Goal: Entertainment & Leisure: Browse casually

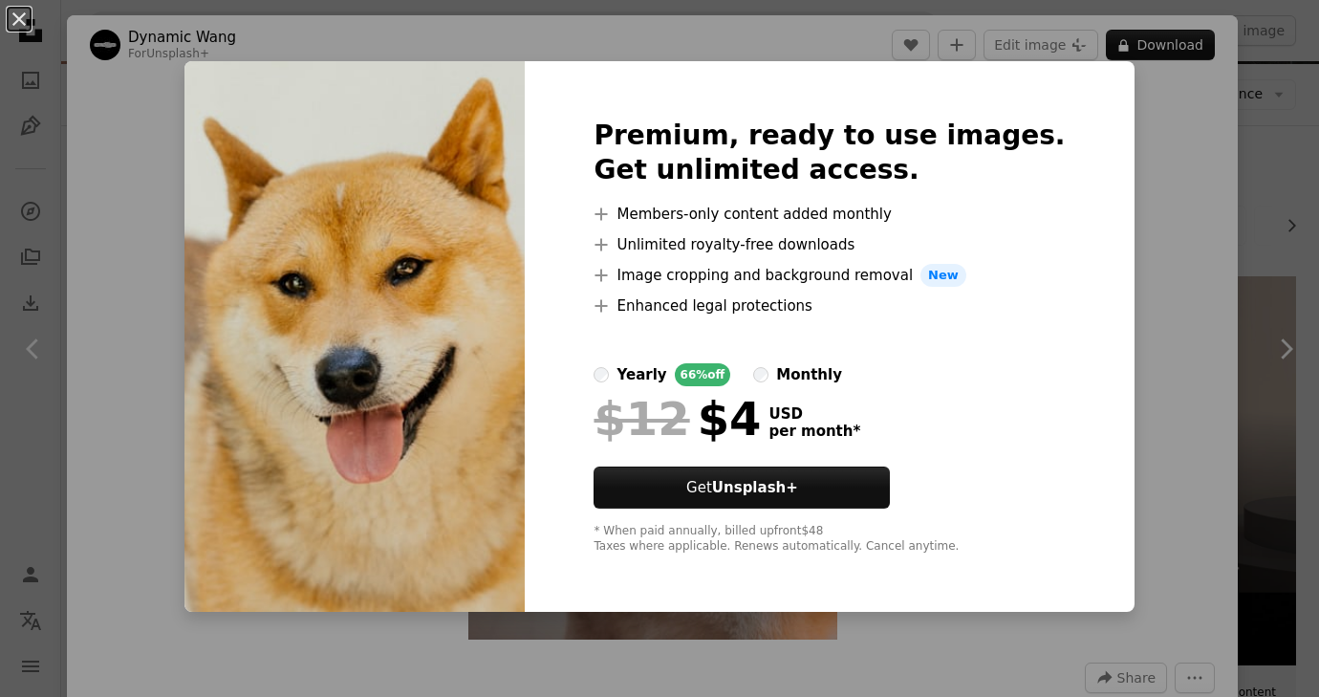
scroll to position [1058, 0]
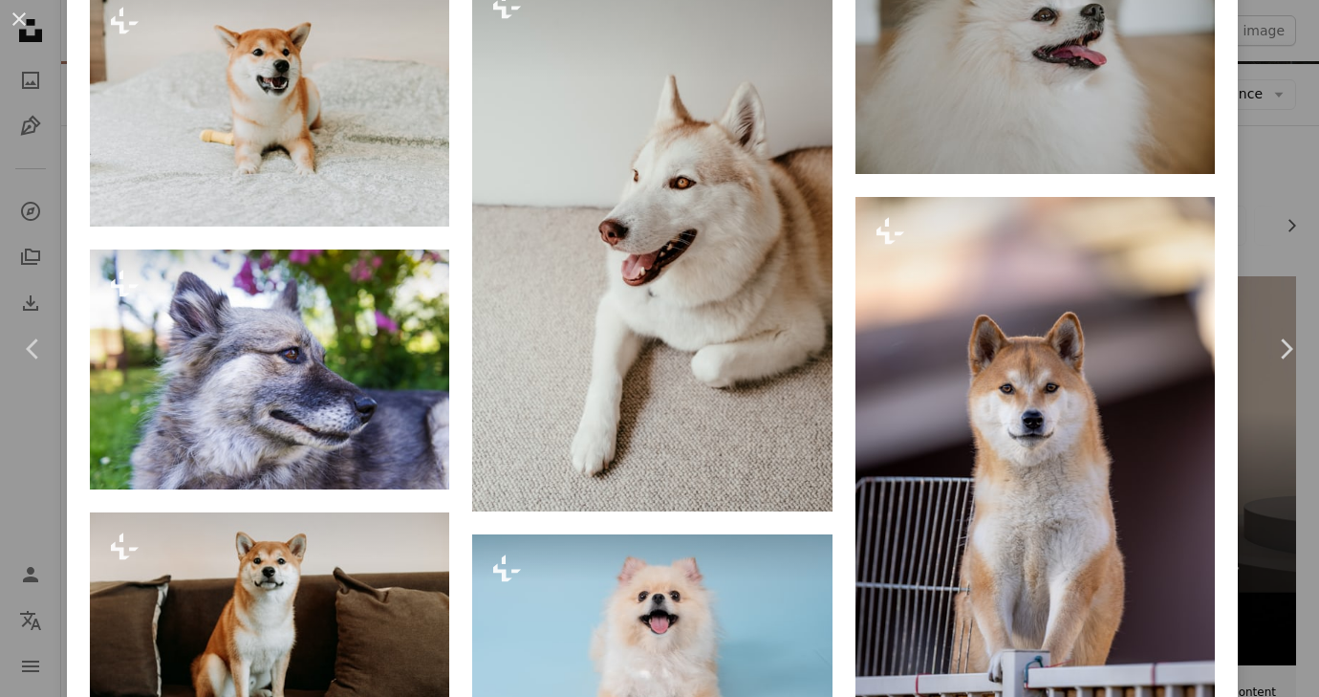
scroll to position [2353, 0]
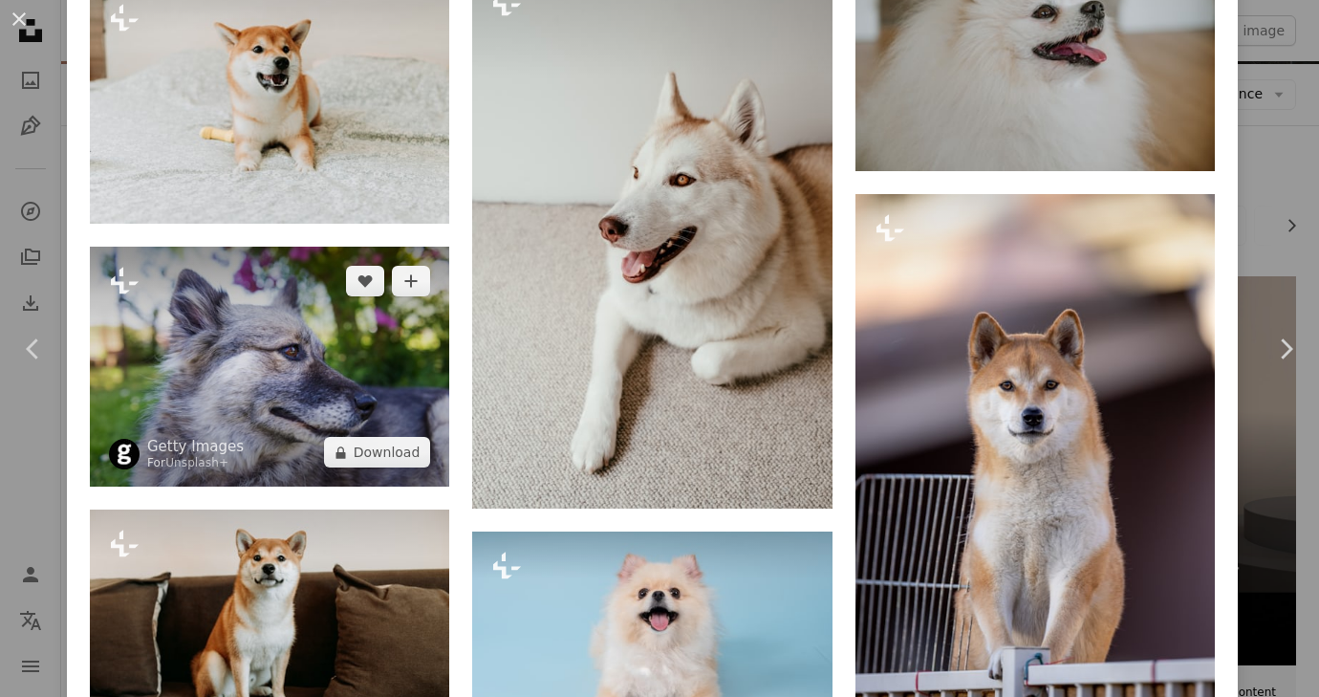
click at [290, 404] on img at bounding box center [269, 367] width 359 height 240
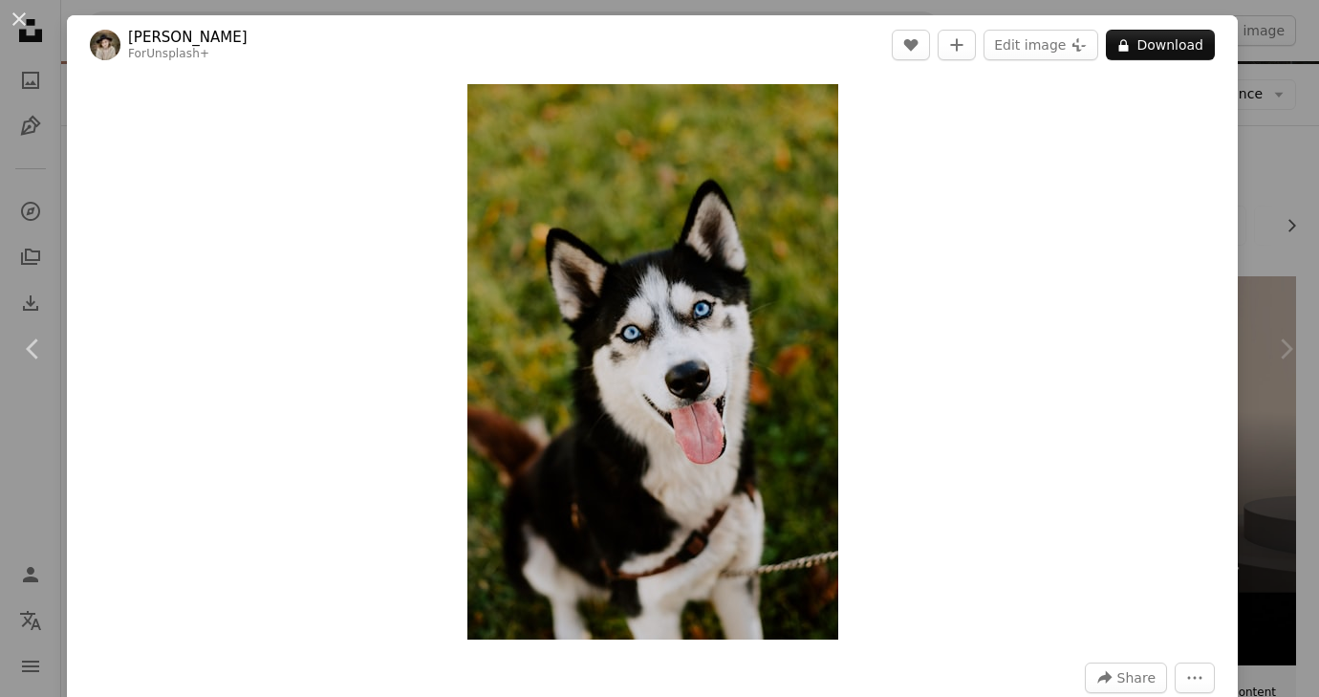
click at [230, 120] on div "Zoom in" at bounding box center [652, 362] width 1171 height 574
click at [23, 21] on button "An X shape" at bounding box center [19, 19] width 23 height 23
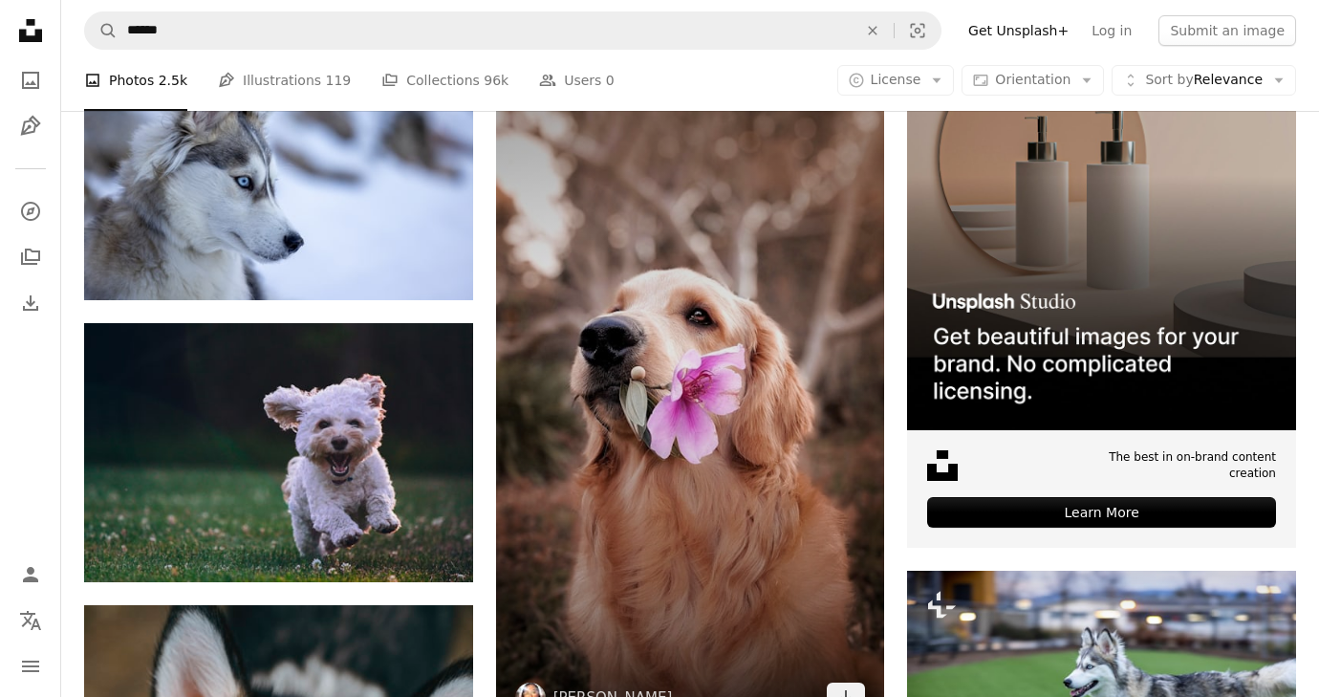
scroll to position [666, 0]
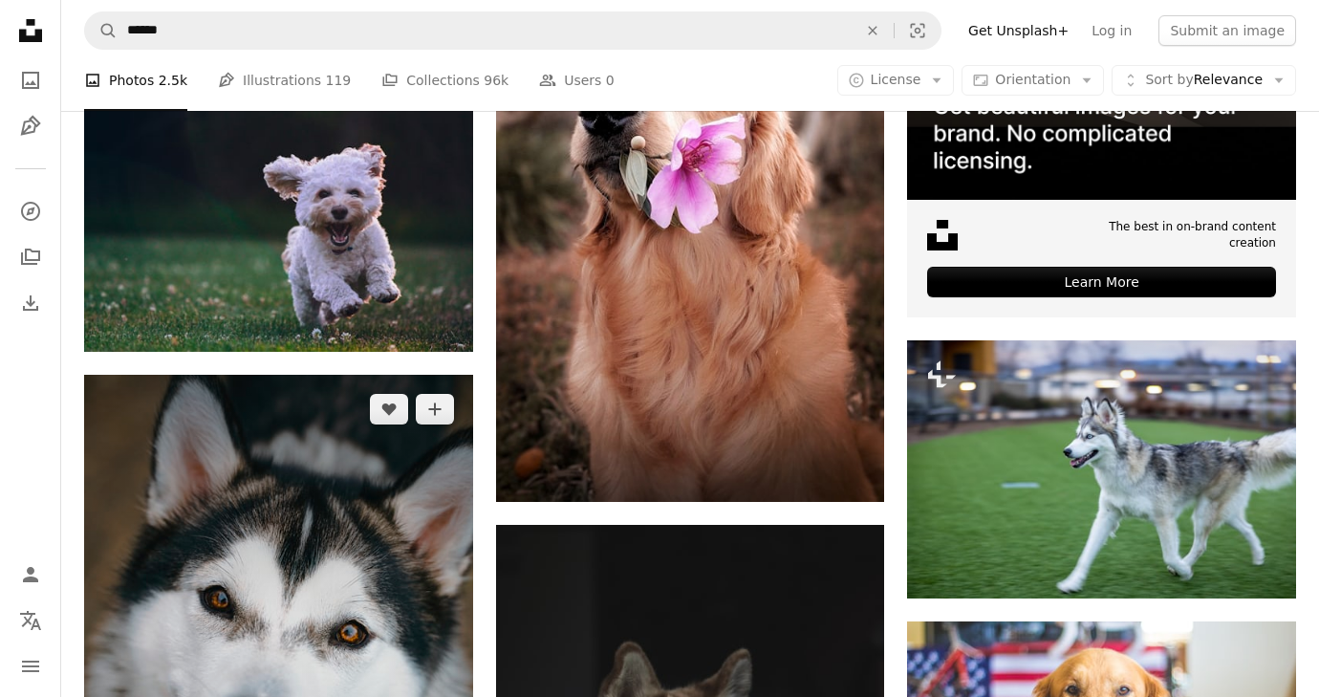
click at [351, 427] on img at bounding box center [278, 666] width 389 height 583
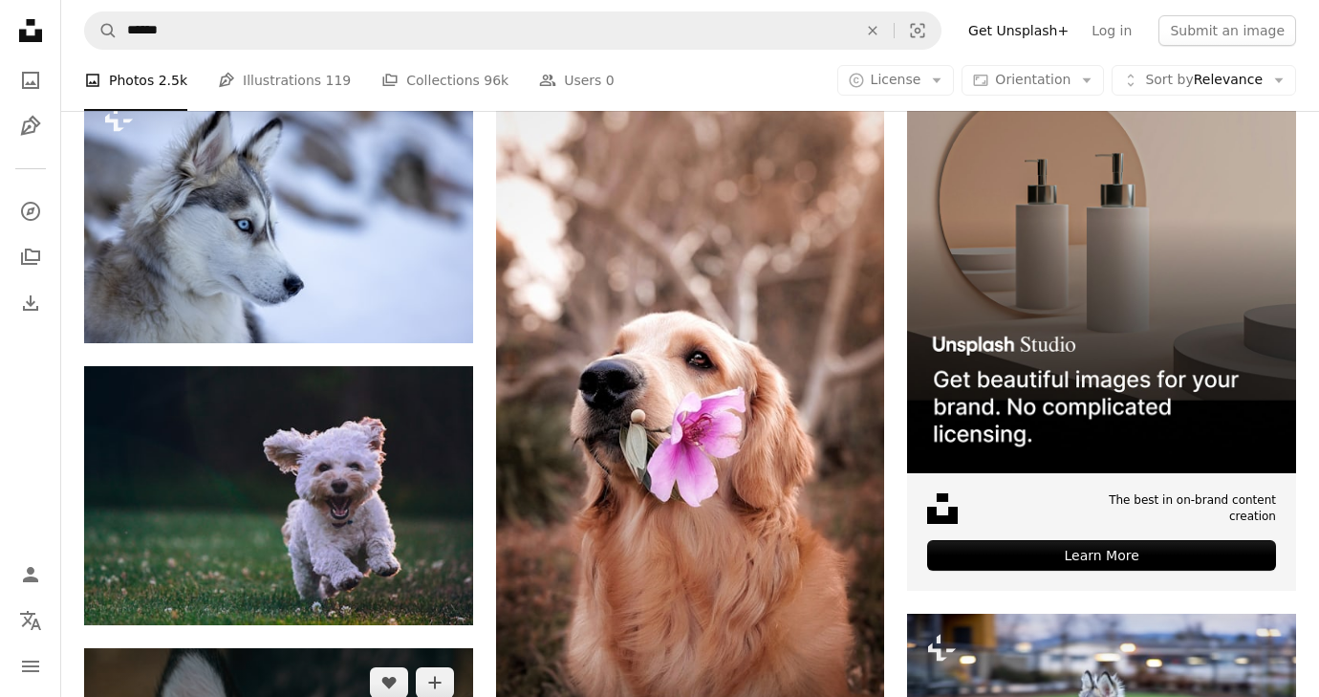
scroll to position [297, 0]
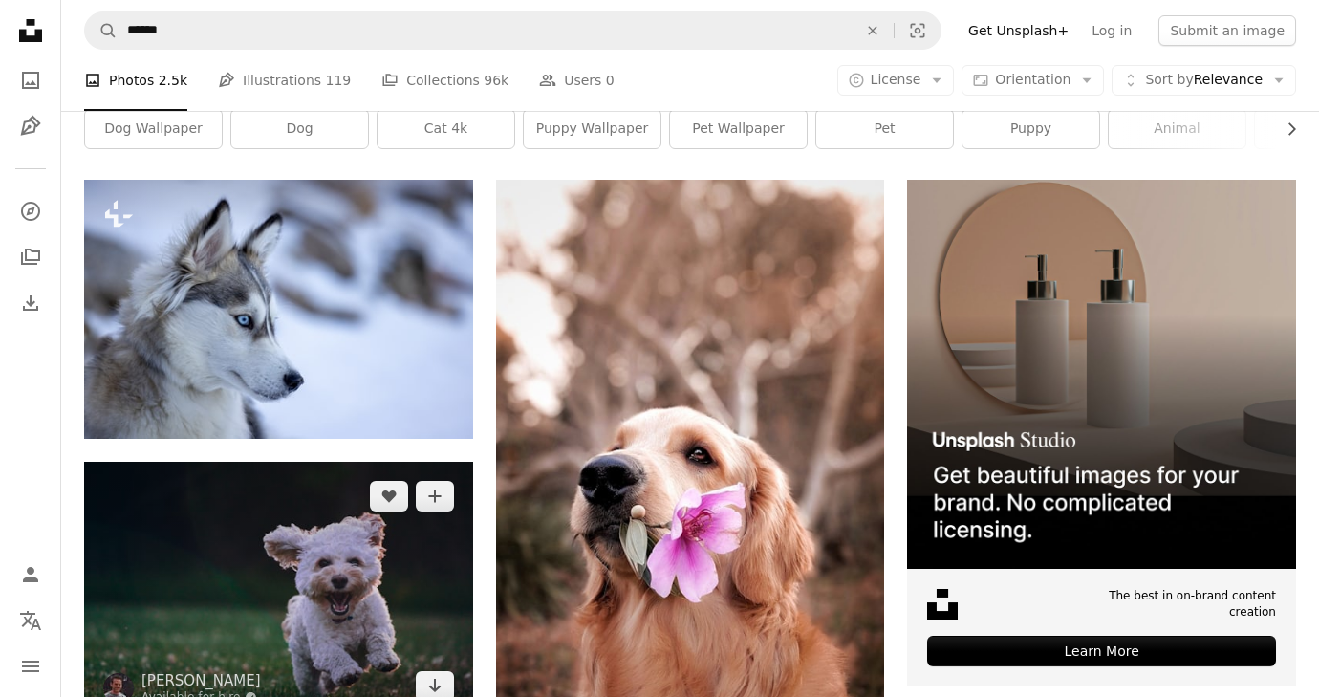
click at [281, 520] on img at bounding box center [278, 591] width 389 height 259
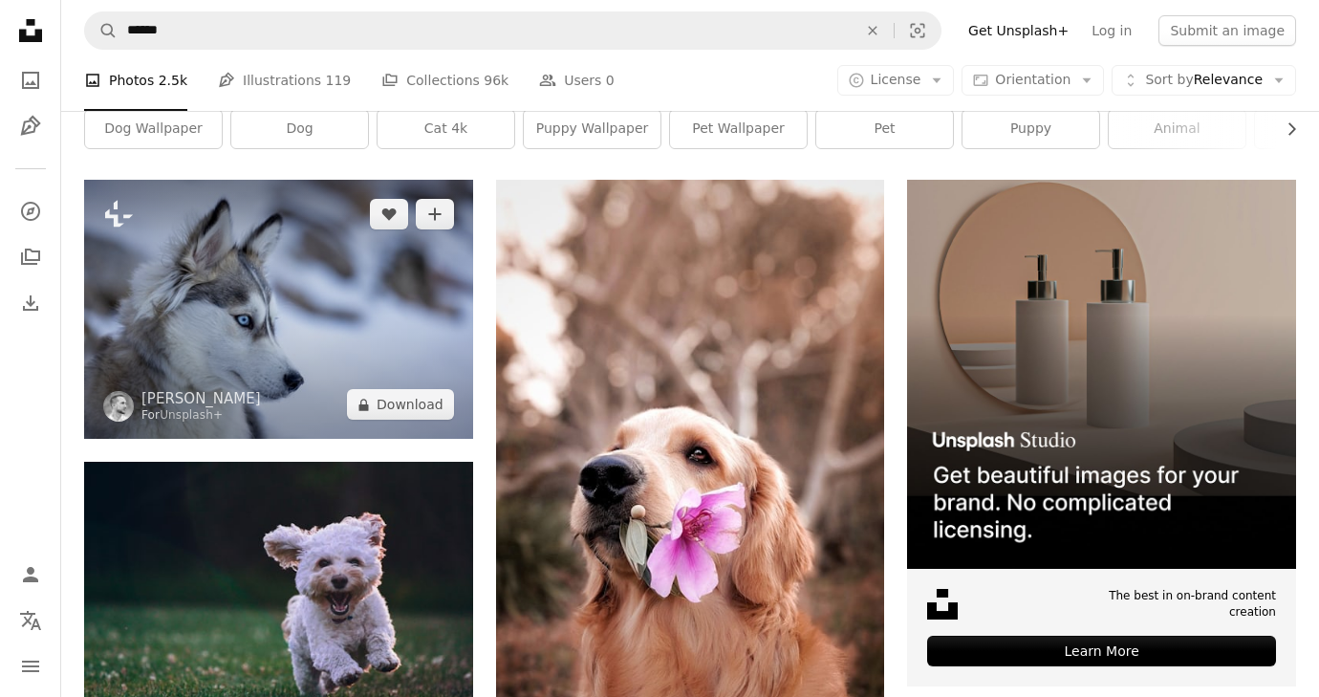
click at [328, 337] on img at bounding box center [278, 309] width 389 height 259
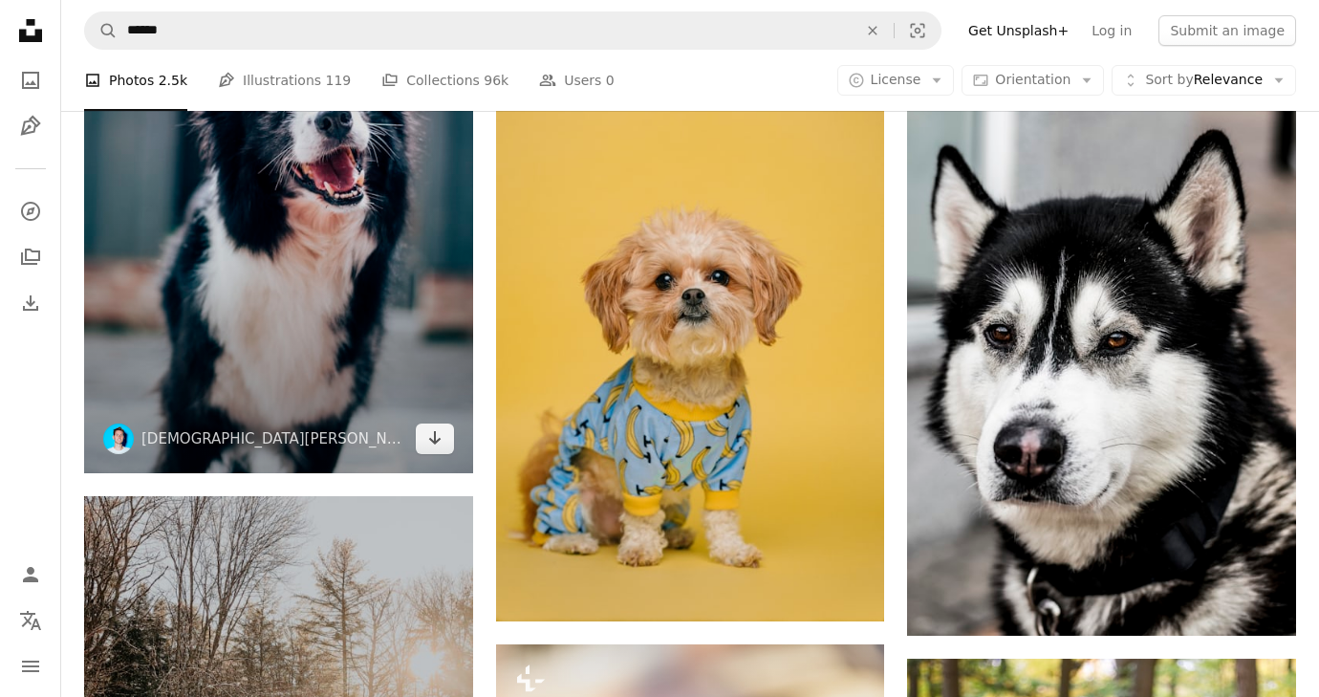
scroll to position [1786, 0]
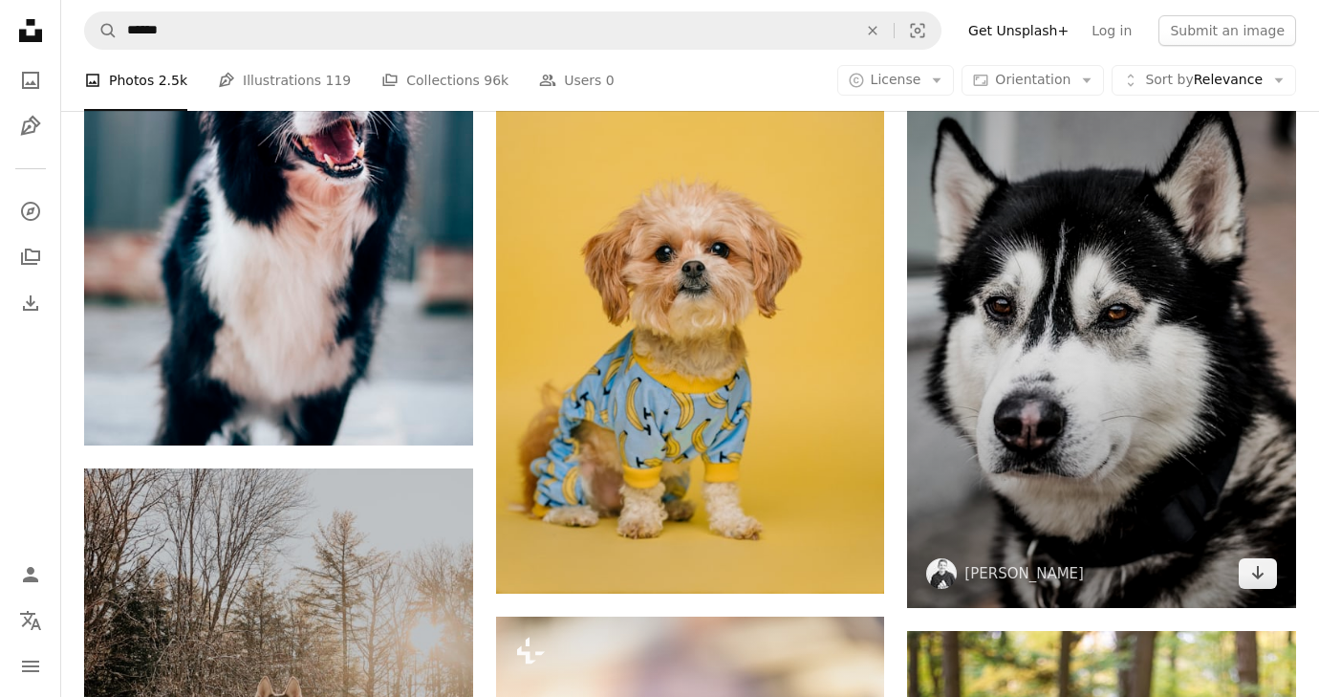
click at [1030, 380] on img at bounding box center [1101, 316] width 389 height 583
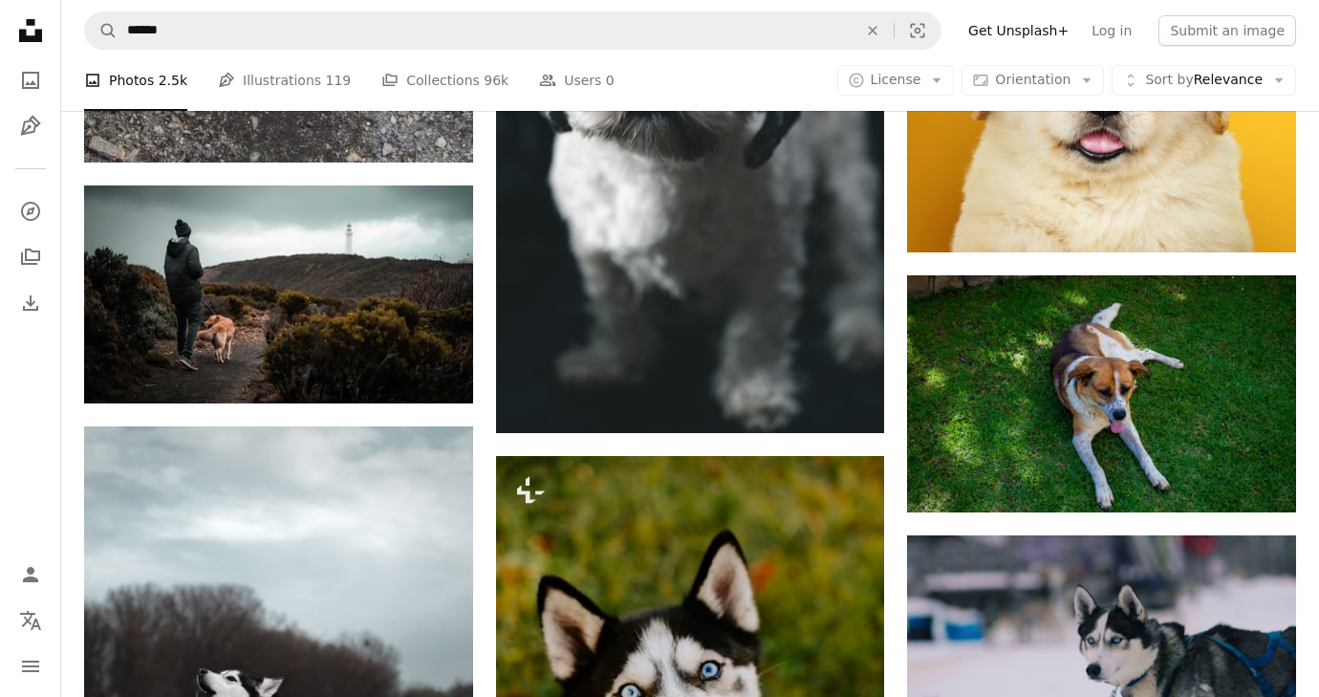
scroll to position [3159, 0]
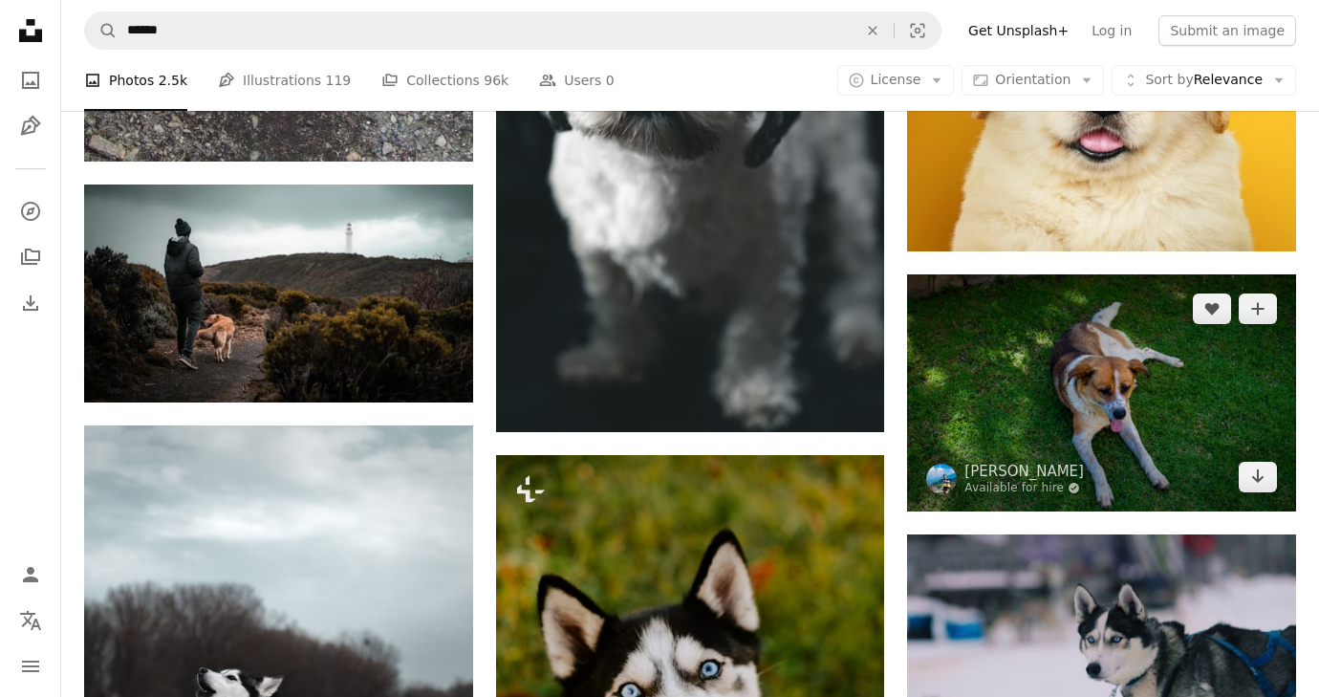
click at [1030, 380] on img at bounding box center [1101, 392] width 389 height 236
click at [1012, 432] on img at bounding box center [1101, 392] width 389 height 236
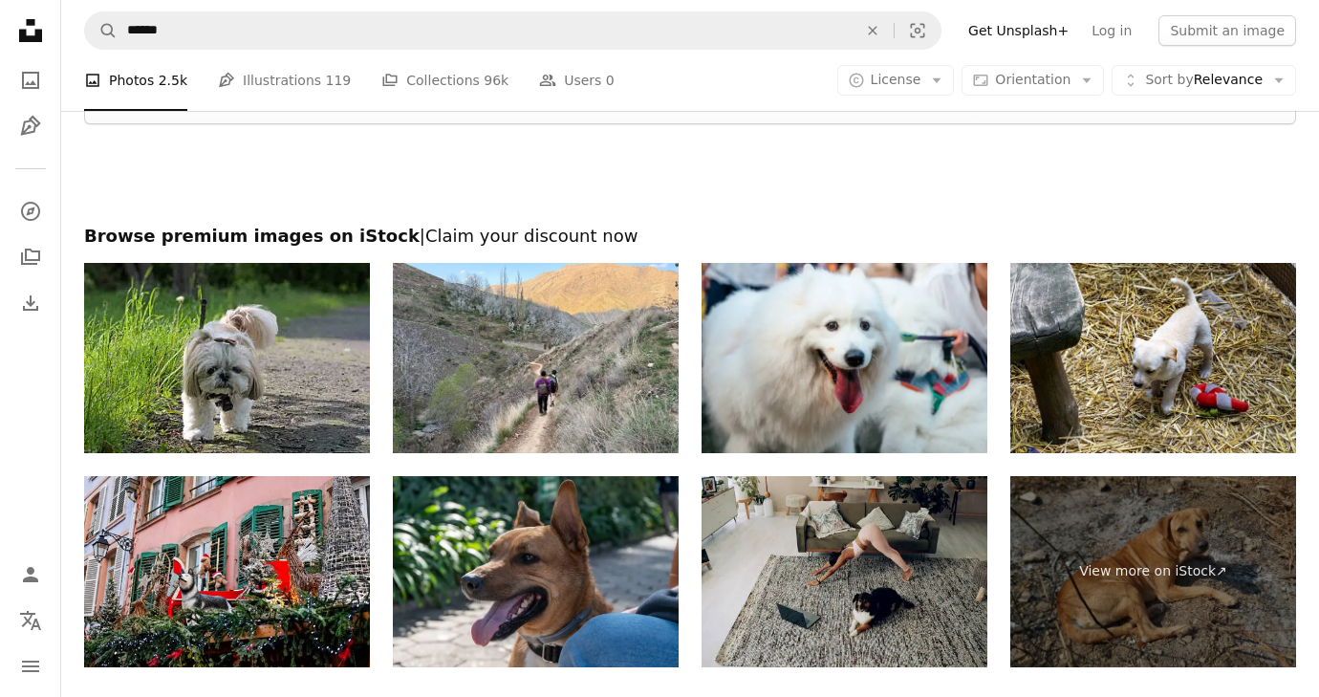
scroll to position [15470, 0]
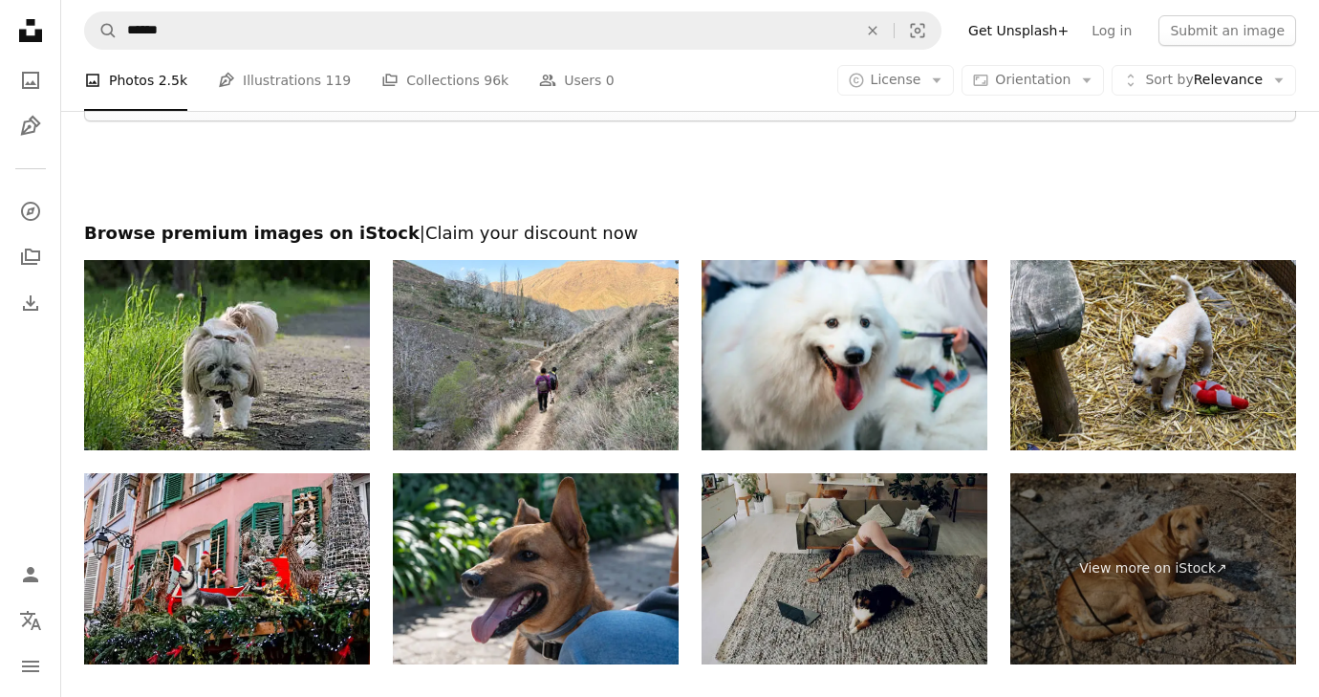
click at [959, 637] on img at bounding box center [844, 568] width 286 height 190
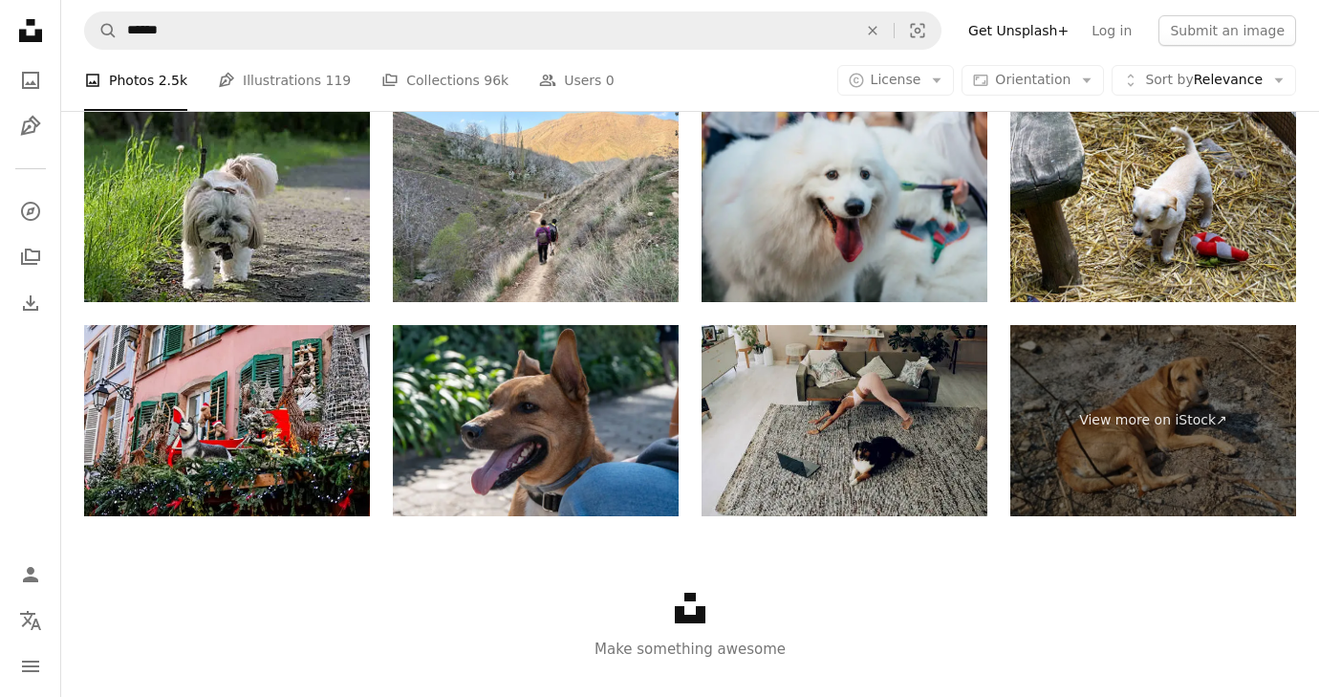
scroll to position [15635, 0]
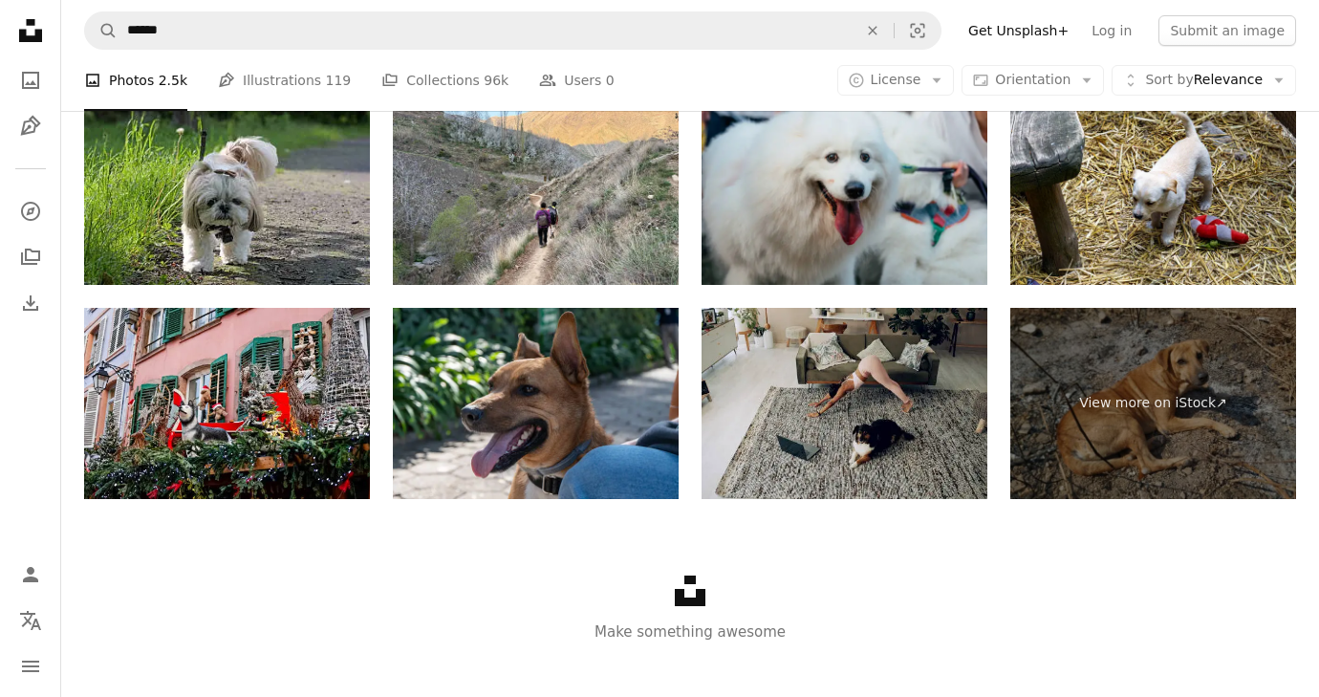
click at [724, 248] on img at bounding box center [844, 190] width 286 height 190
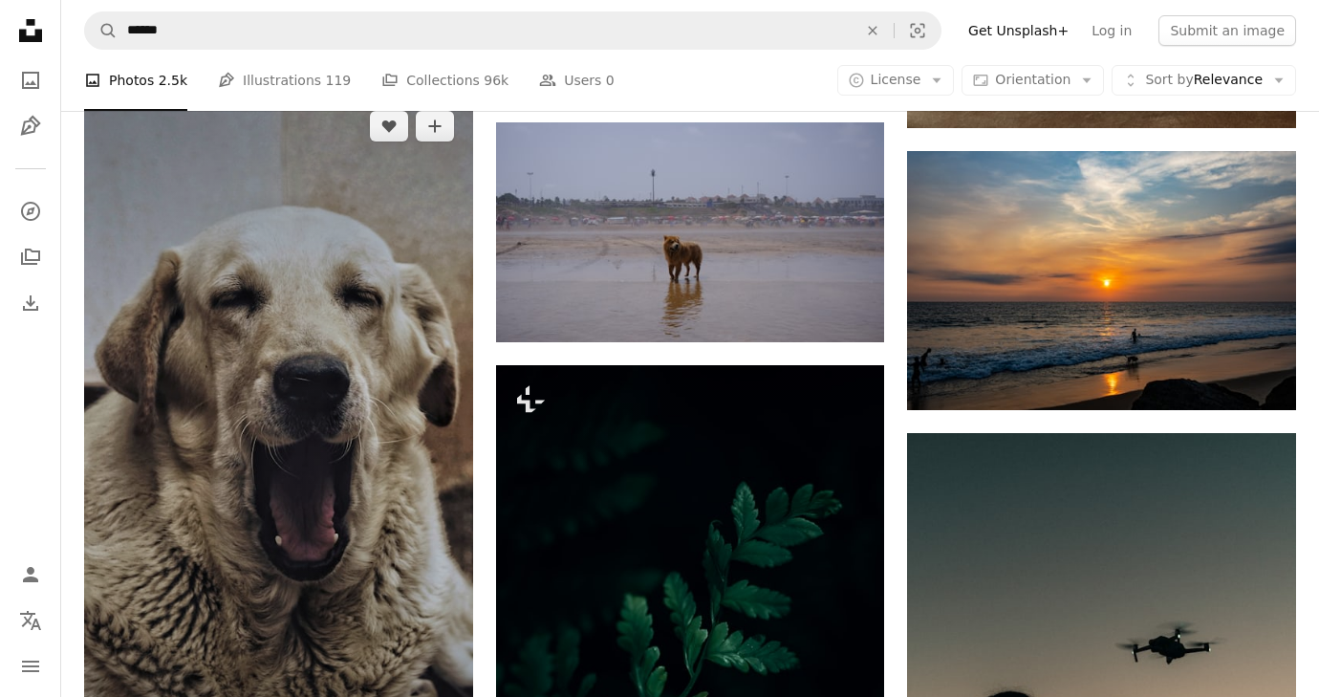
scroll to position [13921, 0]
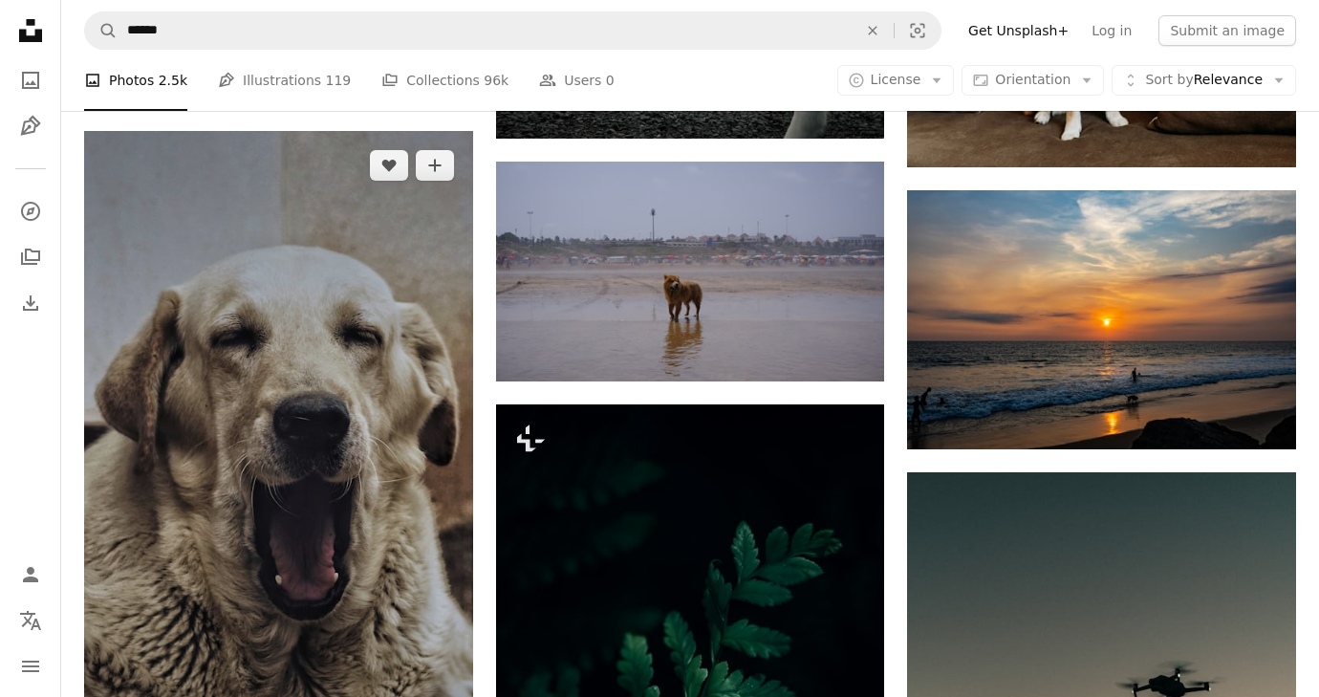
click at [185, 378] on img at bounding box center [278, 487] width 389 height 712
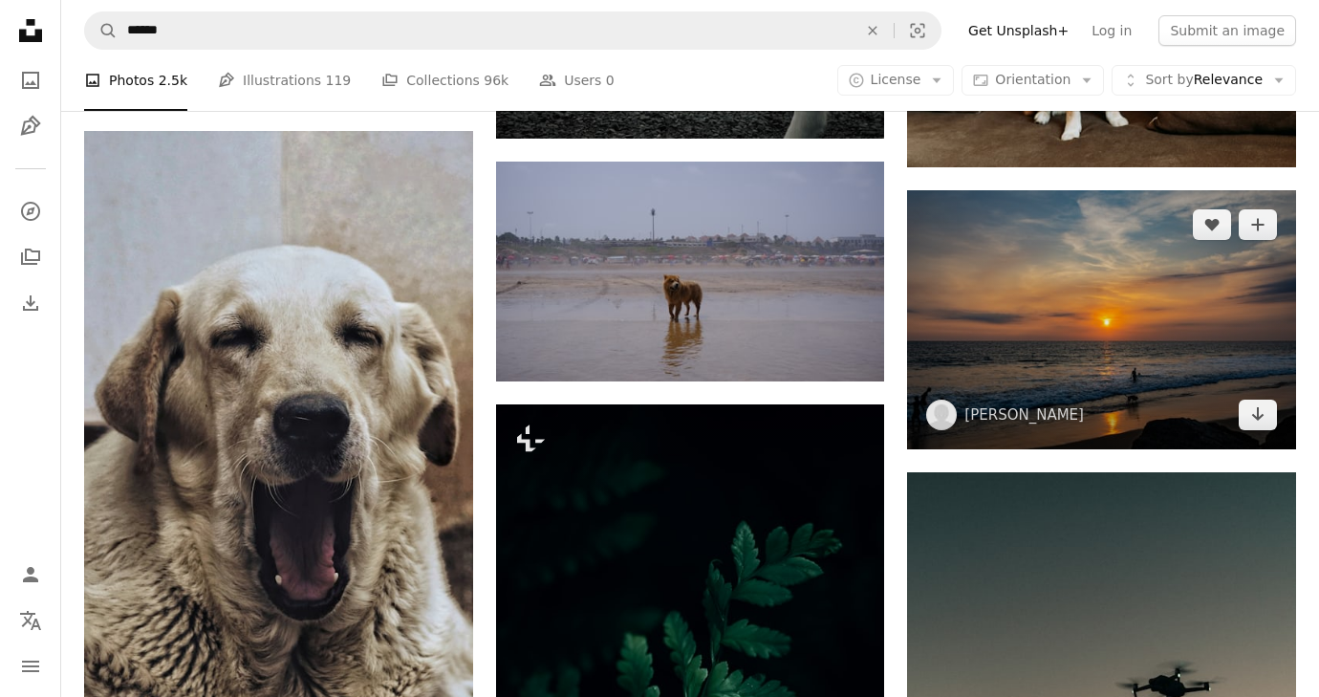
click at [1114, 313] on img at bounding box center [1101, 319] width 389 height 259
click at [1234, 316] on img at bounding box center [1101, 319] width 389 height 259
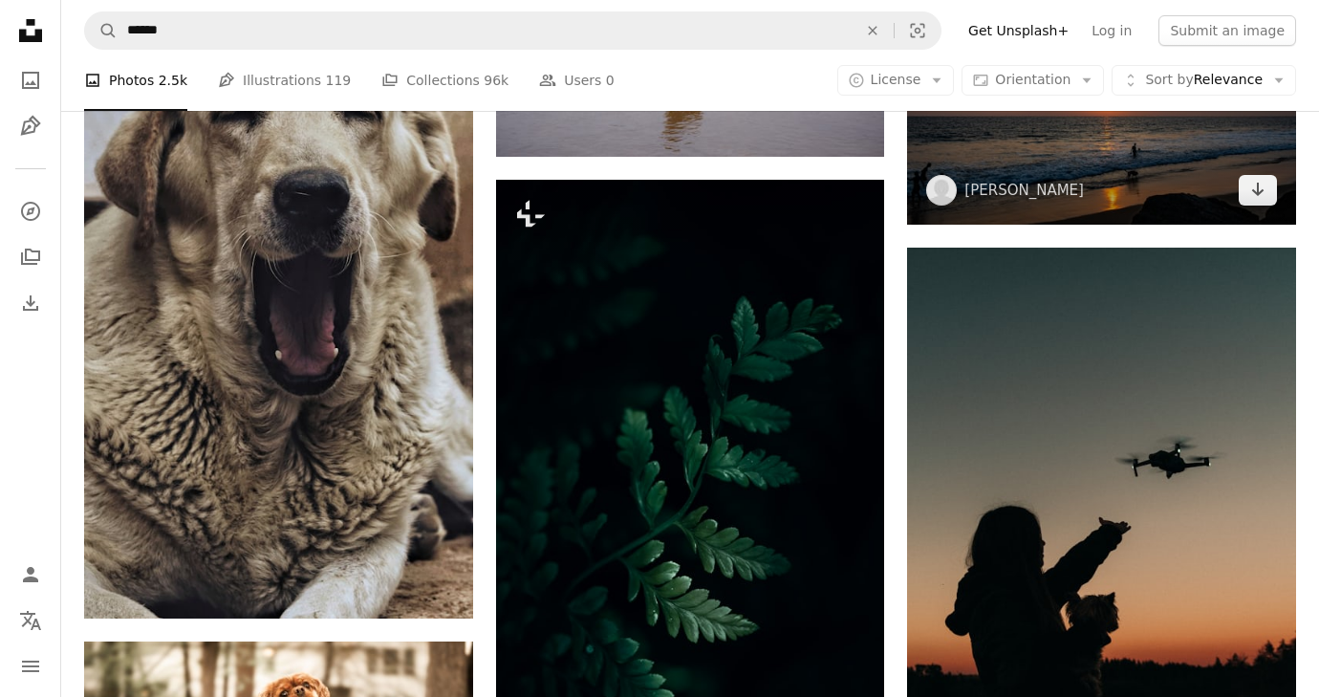
scroll to position [14148, 0]
